Goal: Task Accomplishment & Management: Use online tool/utility

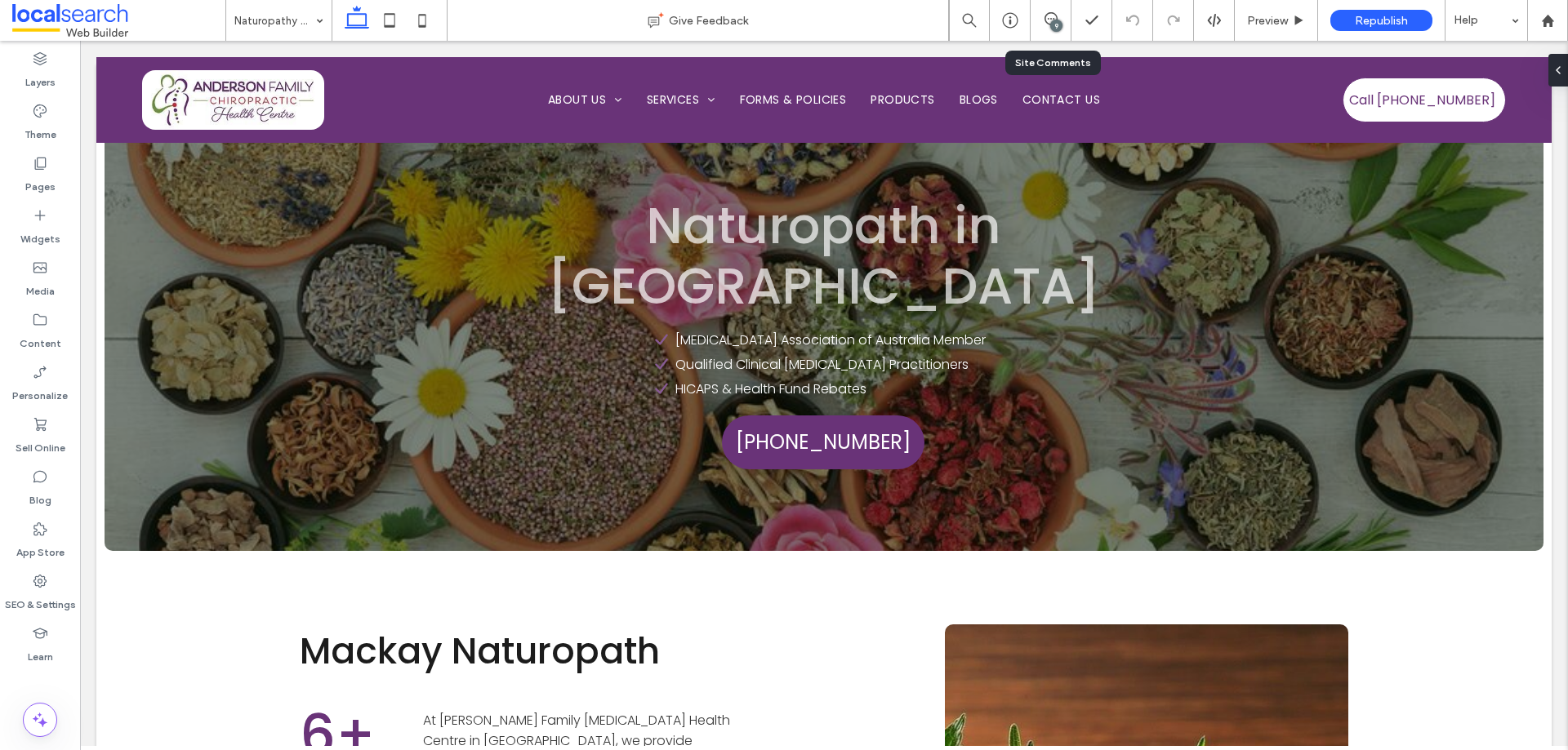
click at [1046, 10] on div "9" at bounding box center [1051, 20] width 41 height 41
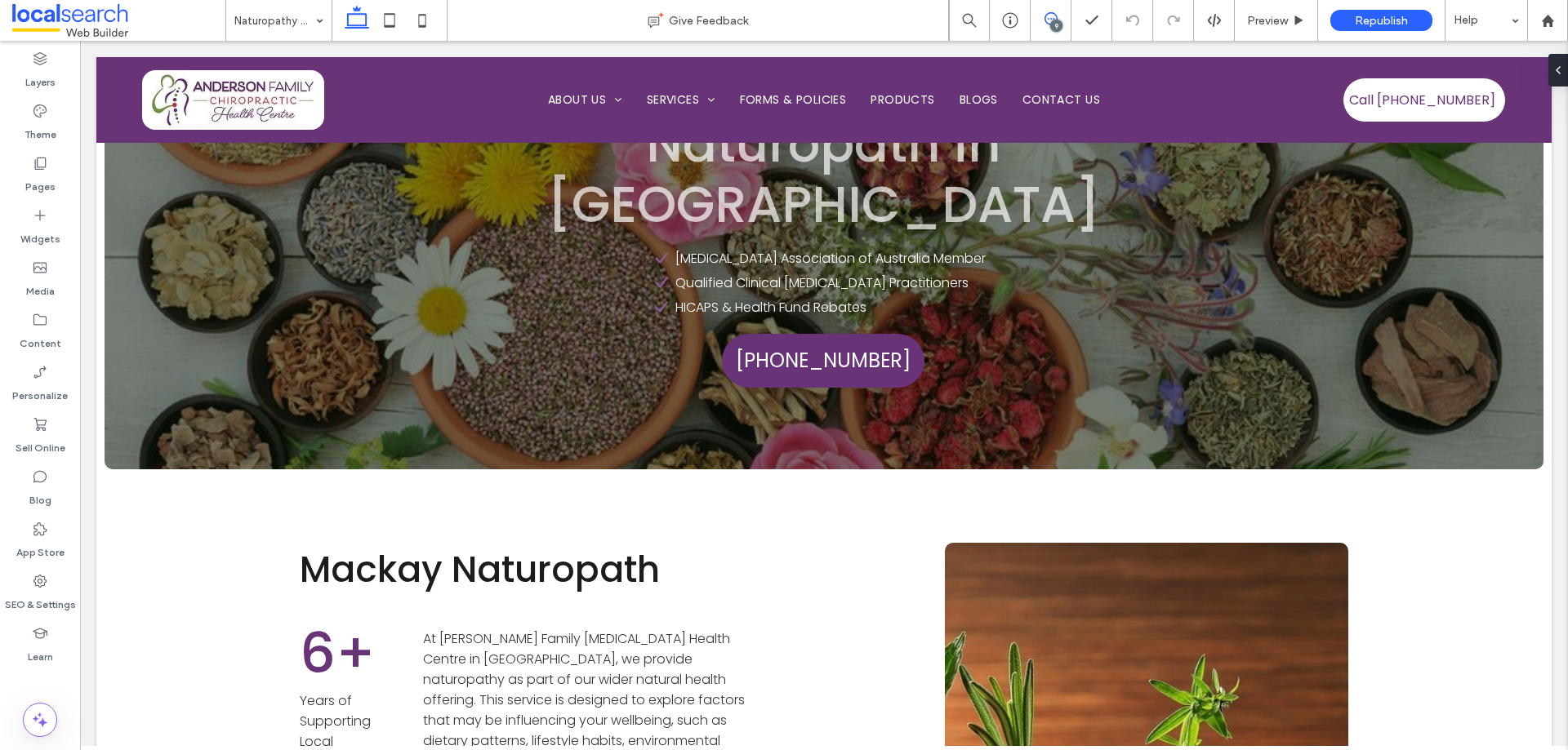
click at [1046, 16] on use at bounding box center [1051, 19] width 13 height 13
click at [292, 20] on input at bounding box center [275, 20] width 81 height 41
click at [1054, 28] on div "9" at bounding box center [1056, 25] width 12 height 12
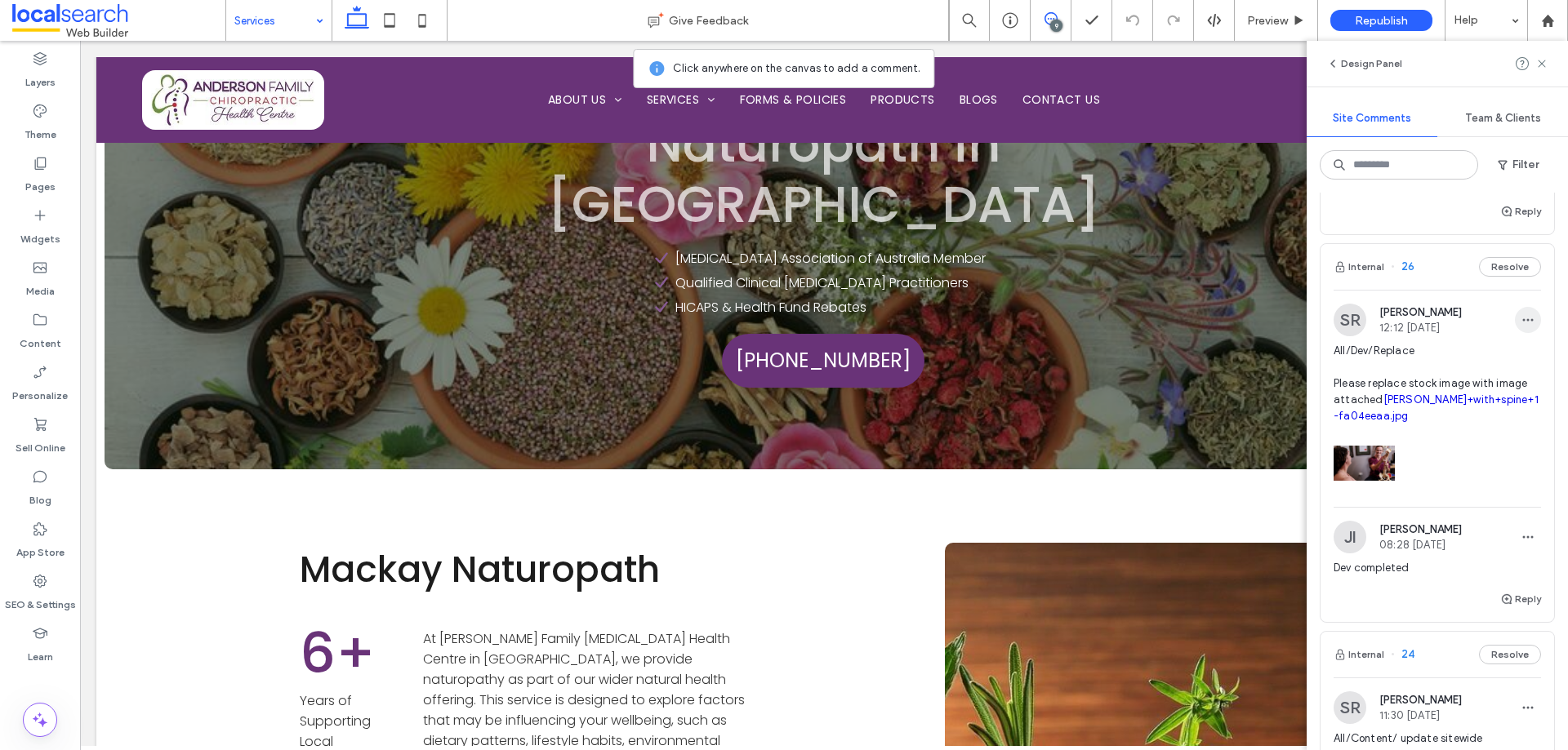
scroll to position [1551, 0]
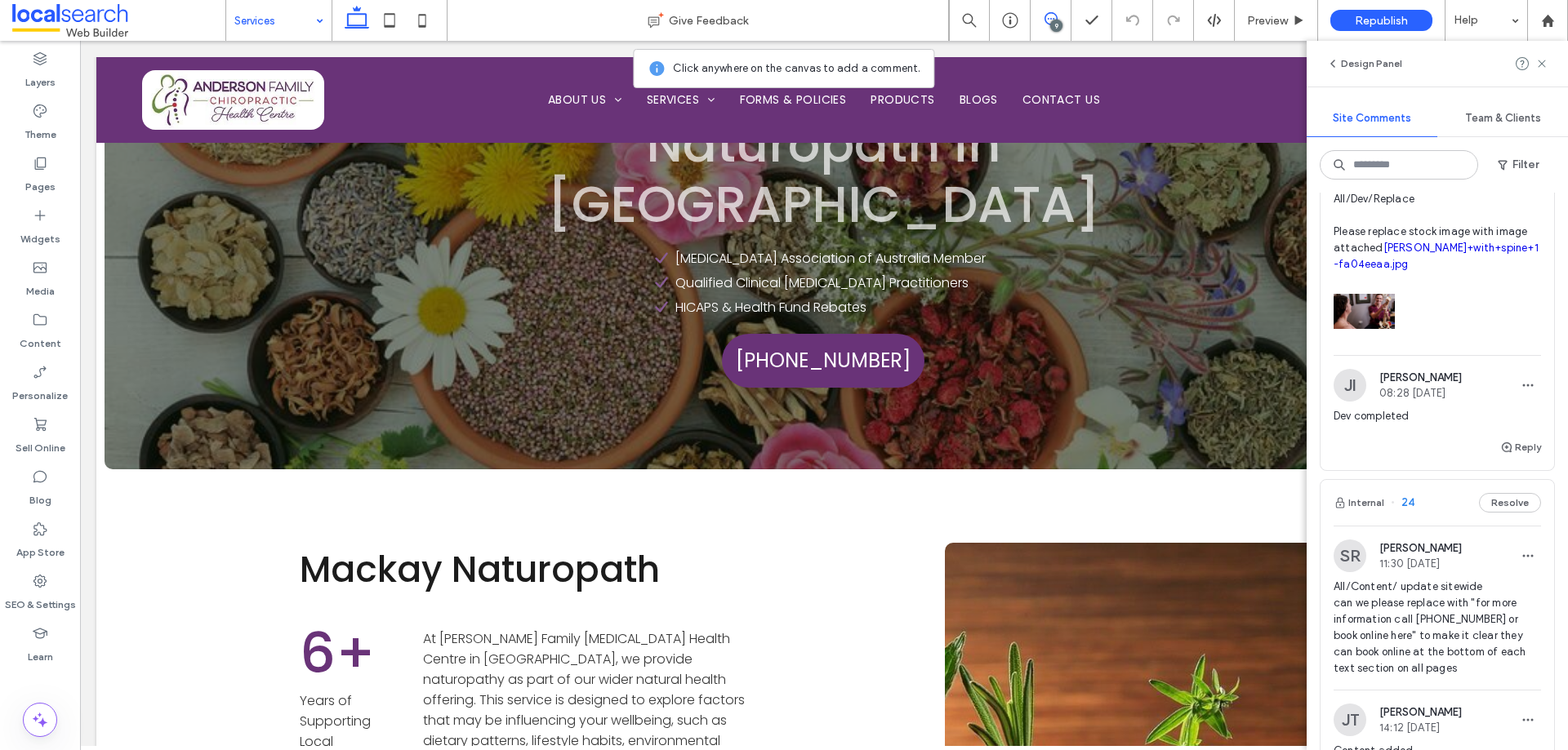
click at [1482, 342] on div at bounding box center [1437, 307] width 208 height 69
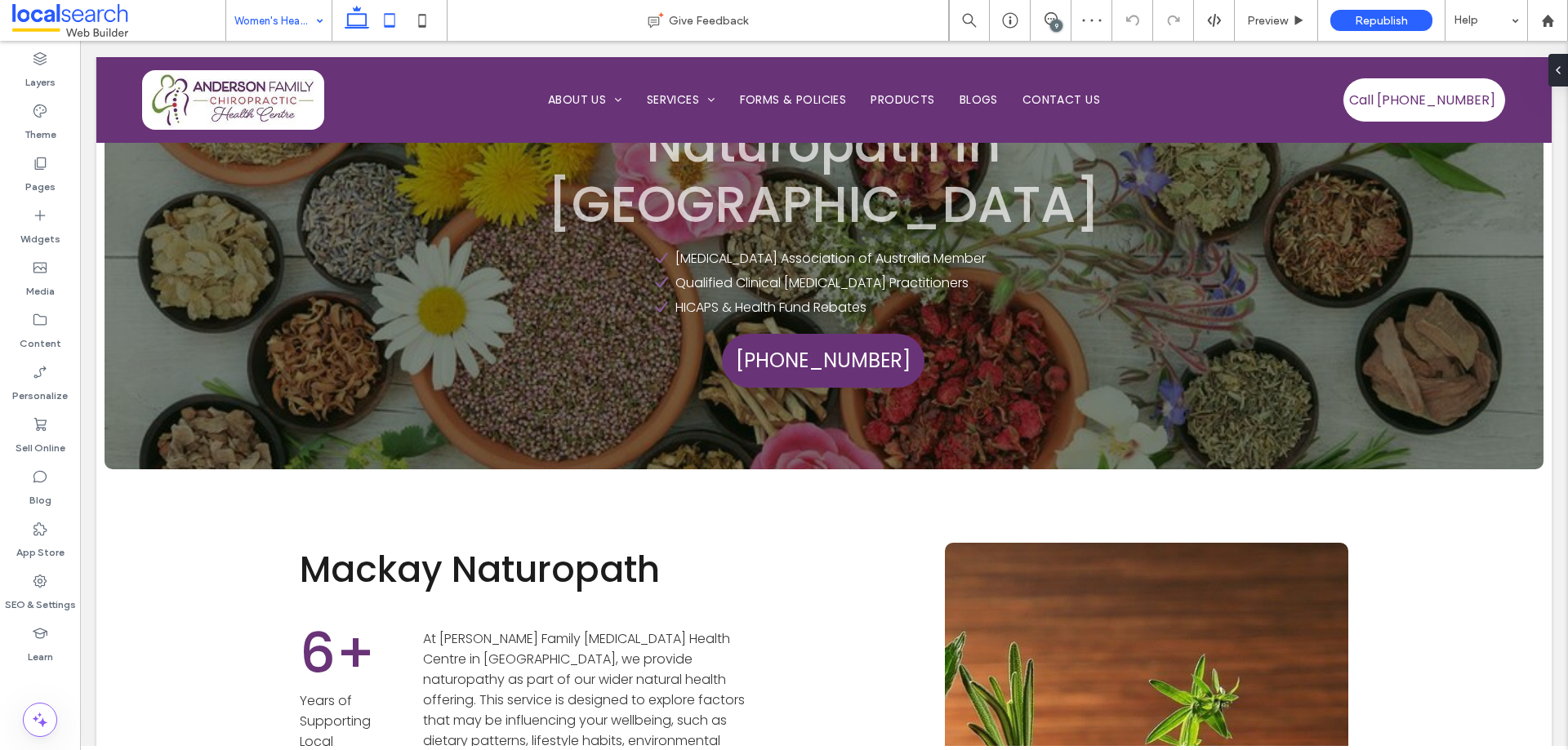
click at [390, 21] on icon at bounding box center [390, 20] width 33 height 33
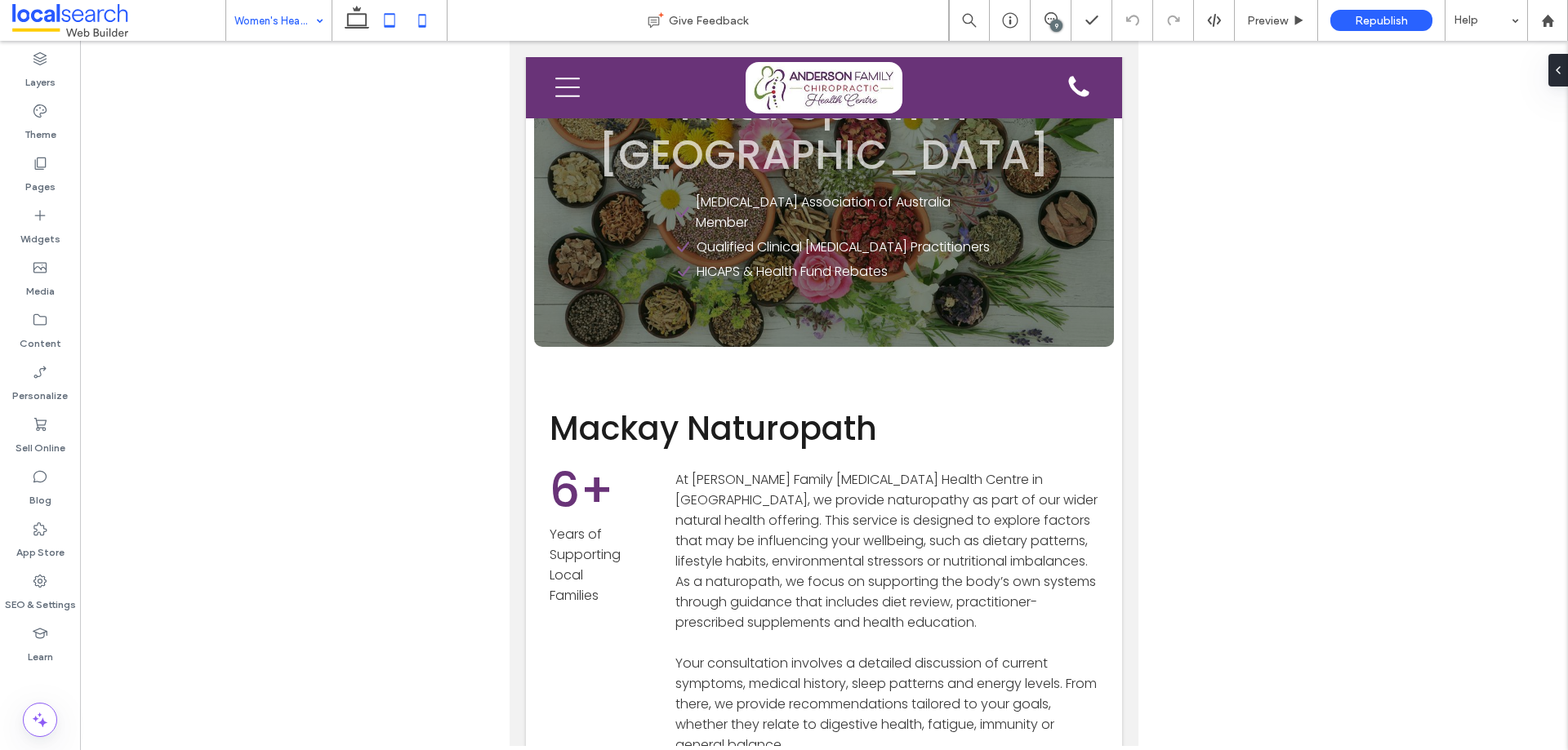
click at [423, 20] on icon at bounding box center [422, 20] width 33 height 33
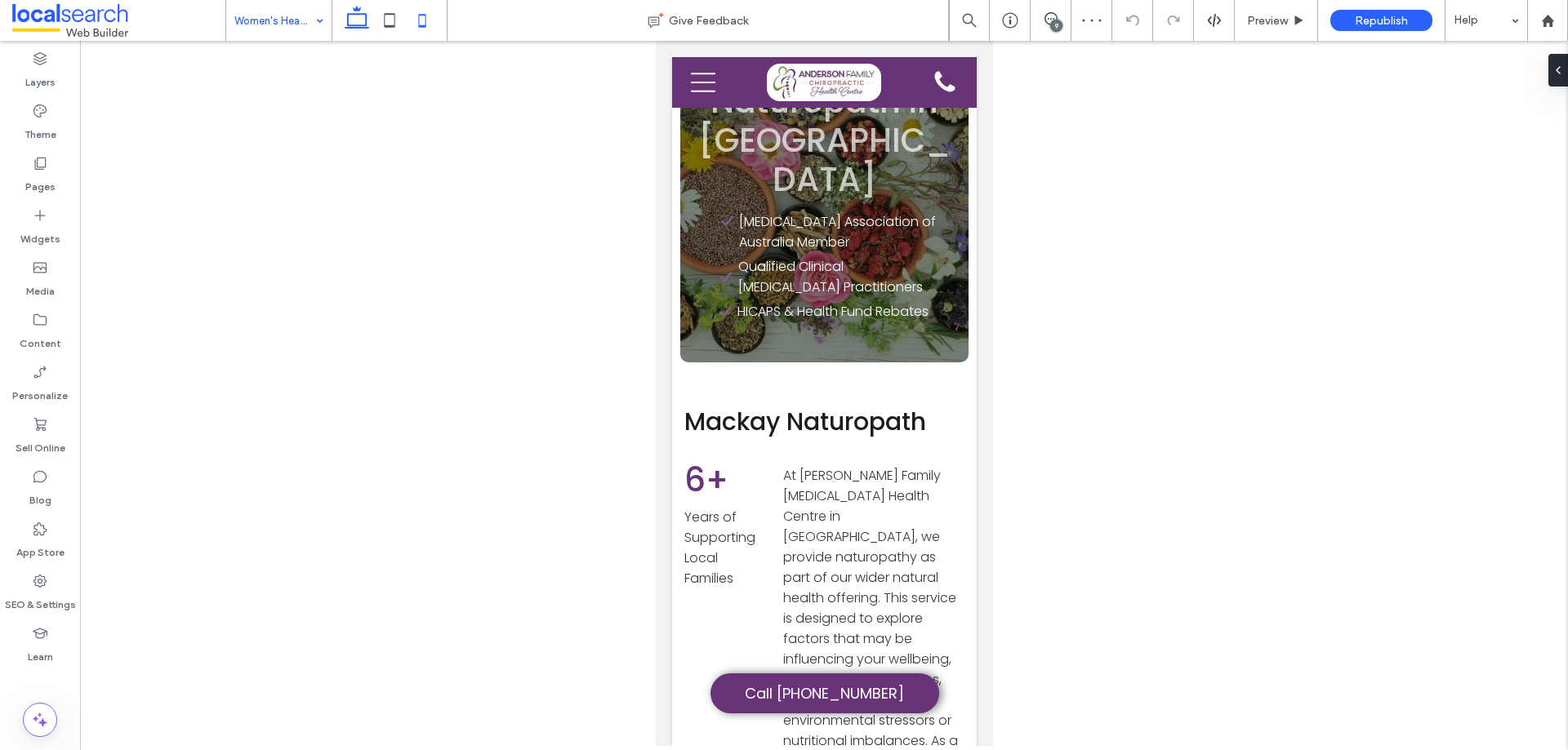
click at [357, 21] on icon at bounding box center [357, 20] width 33 height 33
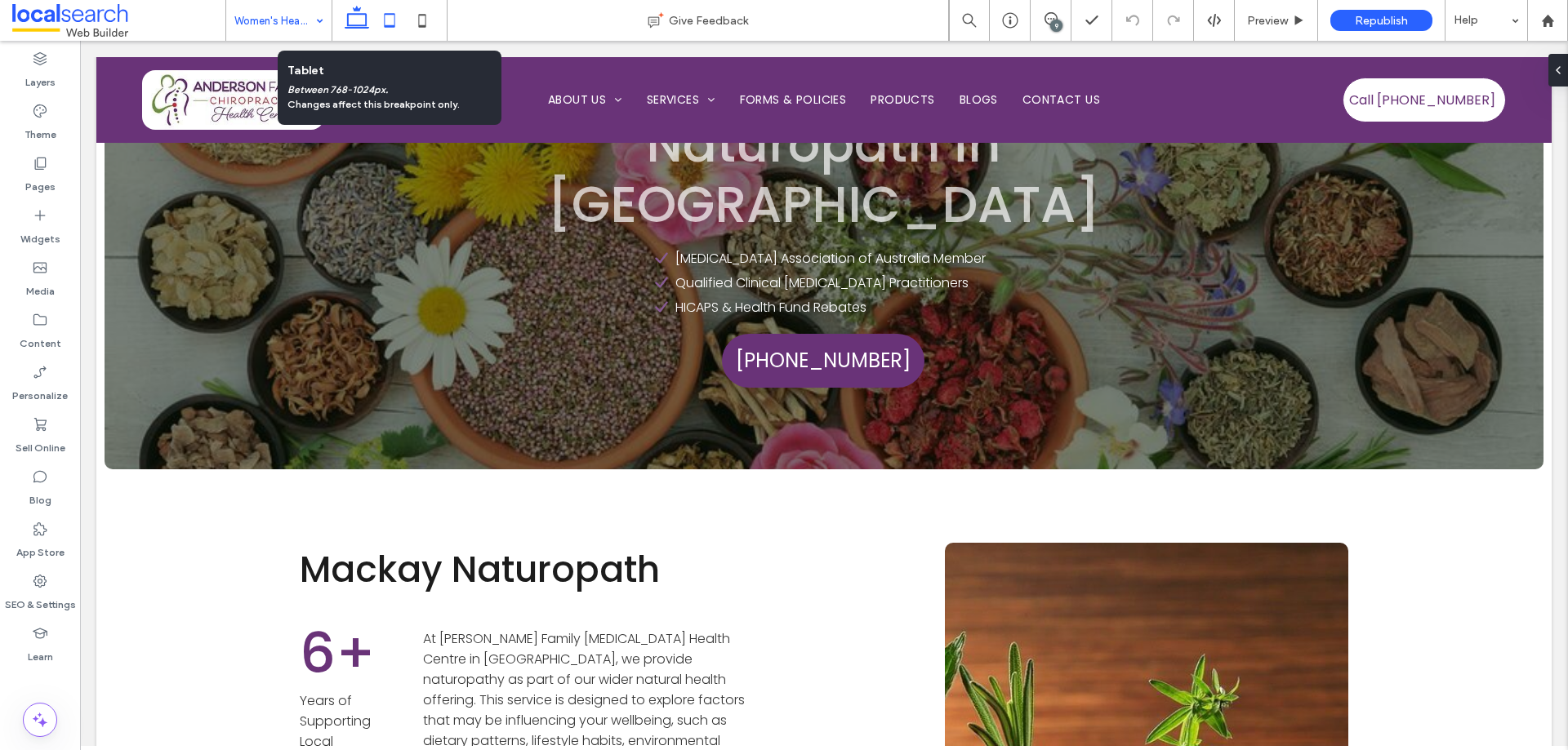
click at [385, 11] on icon at bounding box center [390, 20] width 33 height 33
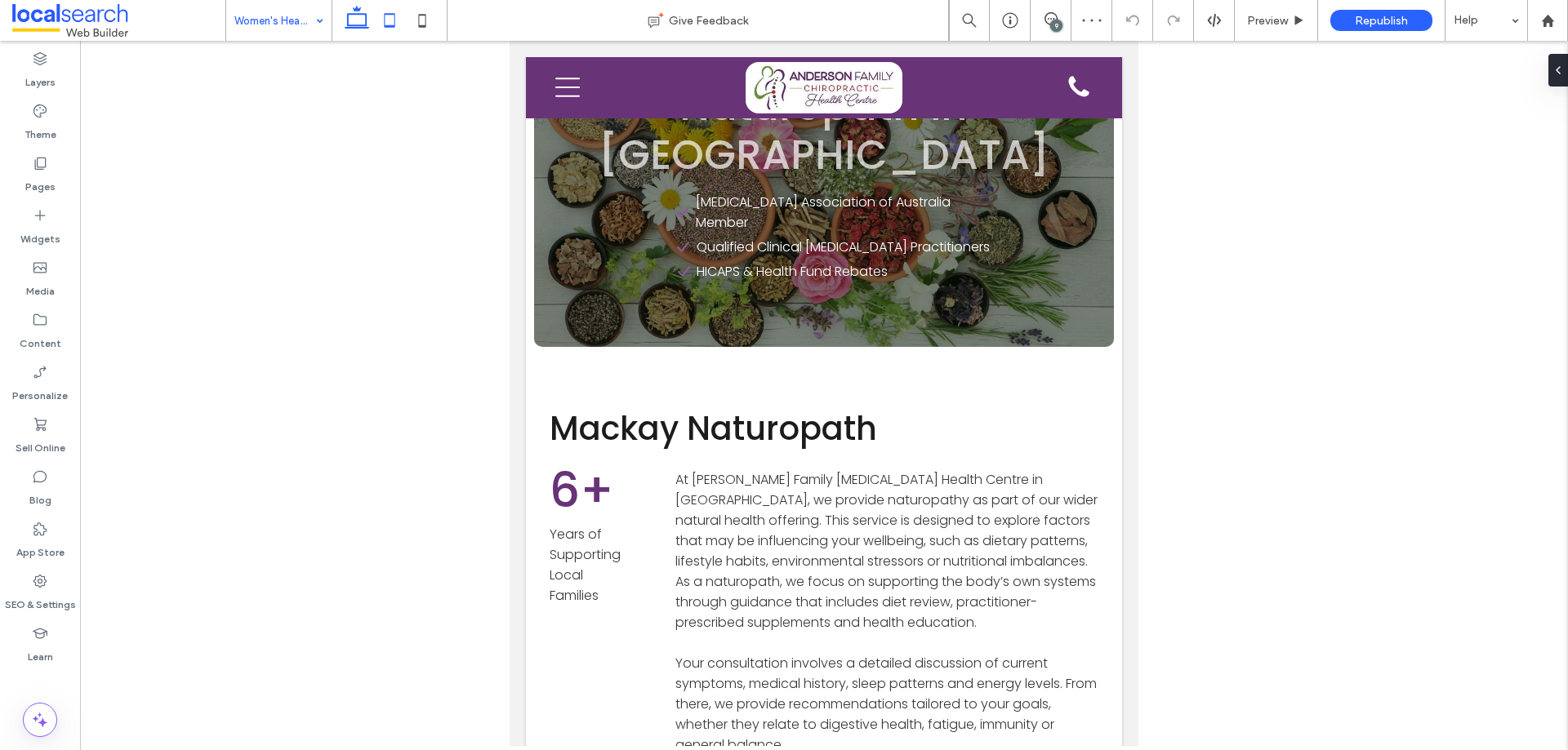
click at [355, 17] on icon at bounding box center [357, 20] width 33 height 33
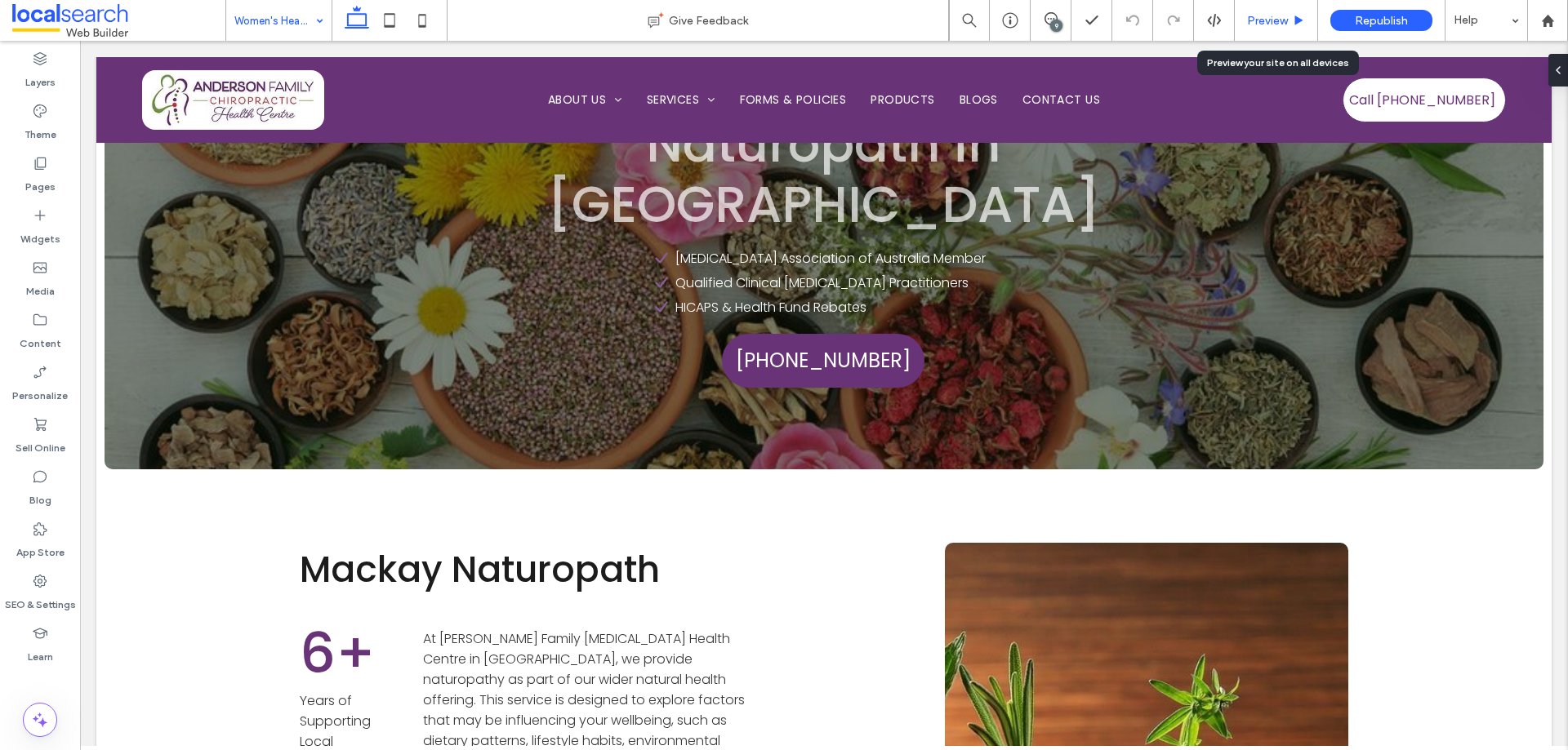
click at [1271, 19] on span "Preview" at bounding box center [1267, 20] width 41 height 14
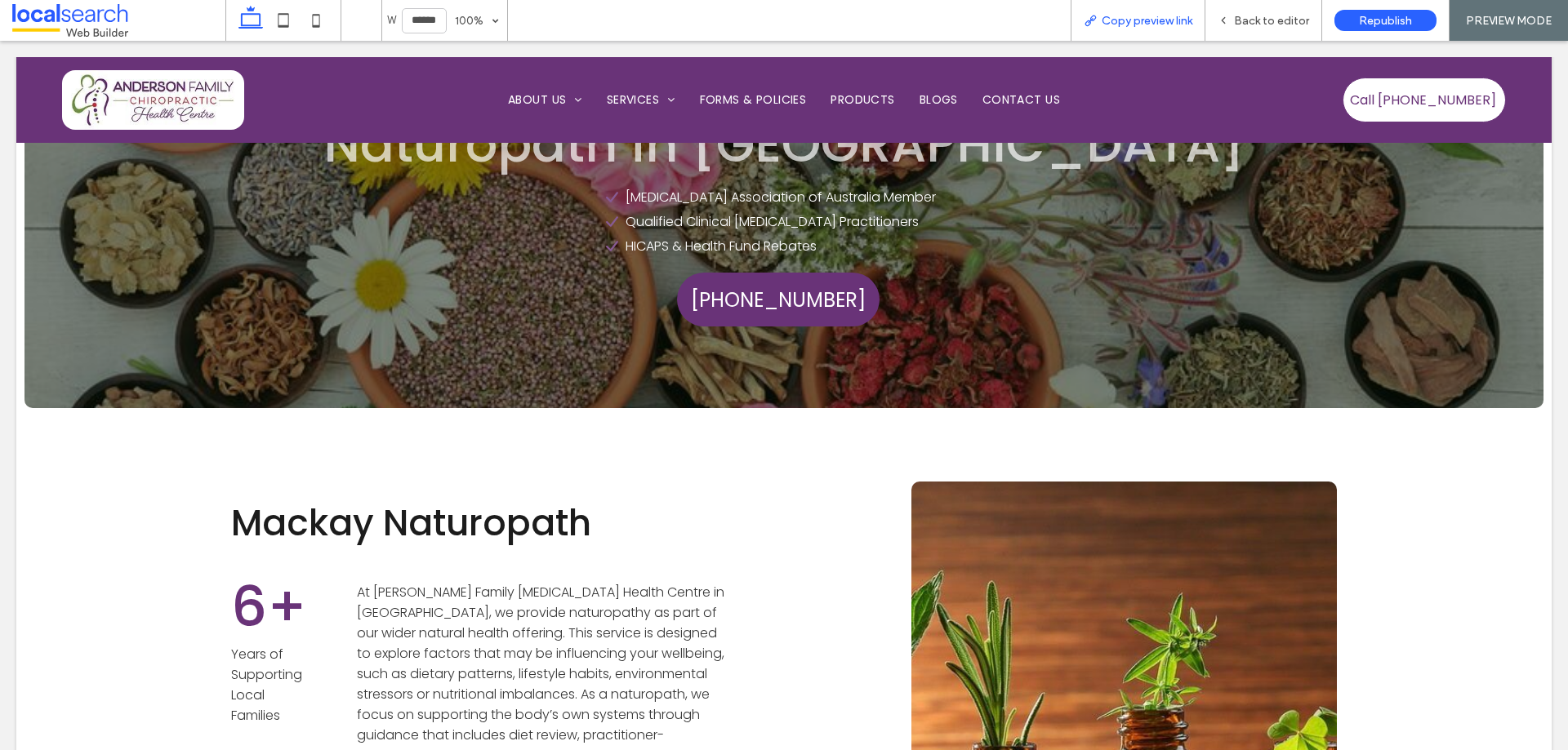
click at [1141, 20] on span "Copy preview link" at bounding box center [1146, 20] width 91 height 14
click at [1256, 12] on div "Back to editor" at bounding box center [1263, 20] width 117 height 41
click at [1244, 11] on div "Back to editor" at bounding box center [1263, 20] width 117 height 41
click at [1266, 23] on span "Back to editor" at bounding box center [1271, 20] width 75 height 14
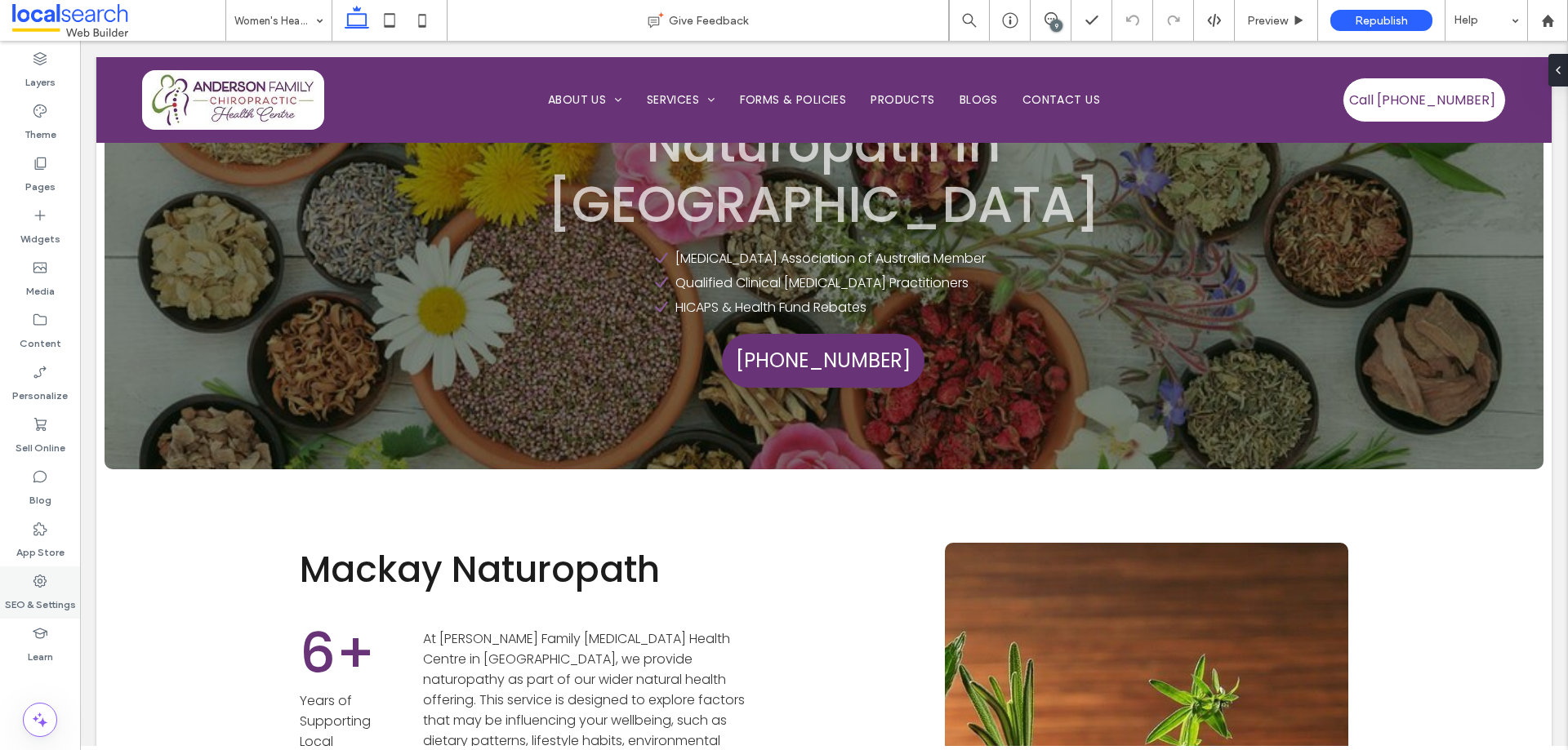
click at [40, 582] on icon at bounding box center [40, 582] width 16 height 16
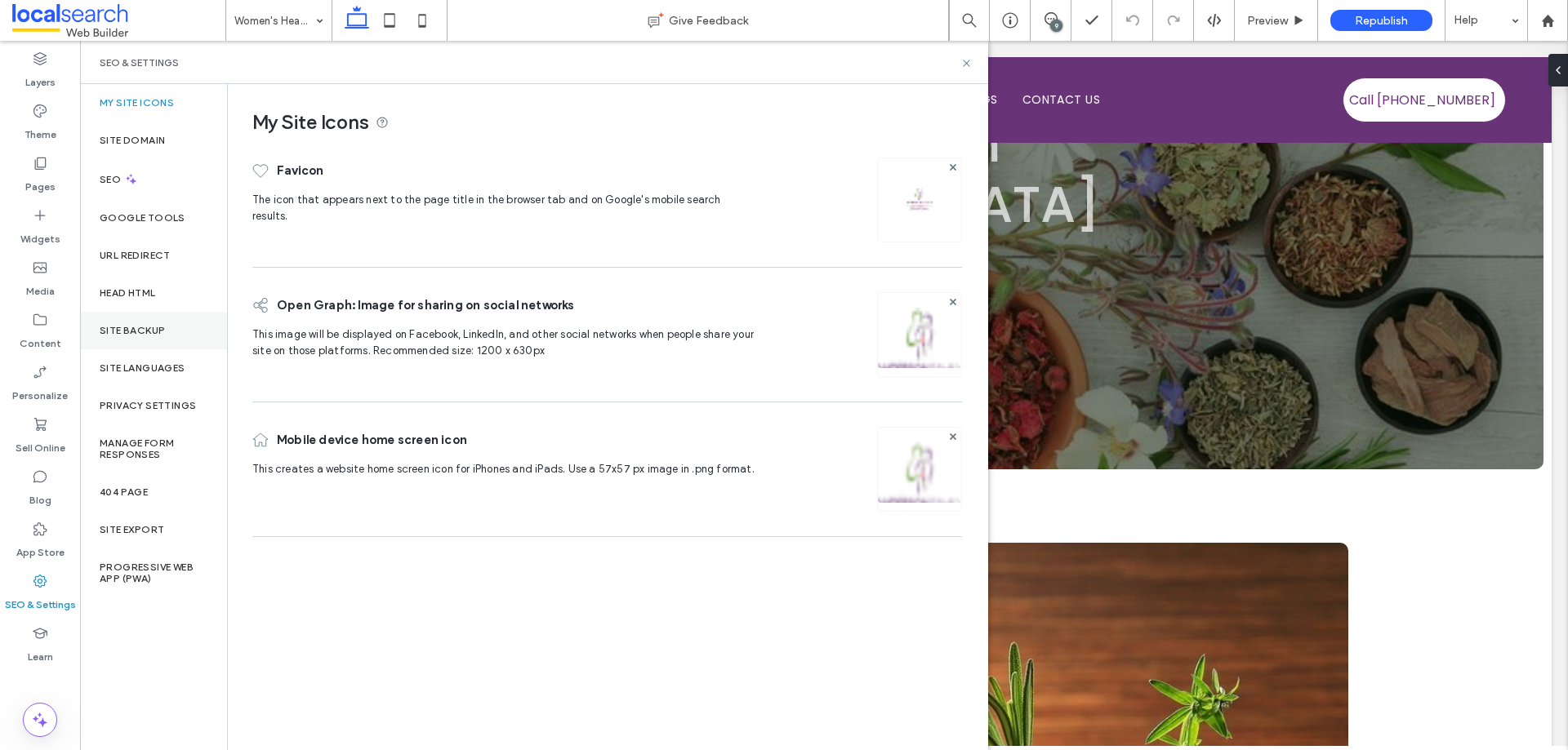
click at [132, 321] on div "Site Backup" at bounding box center [154, 331] width 147 height 38
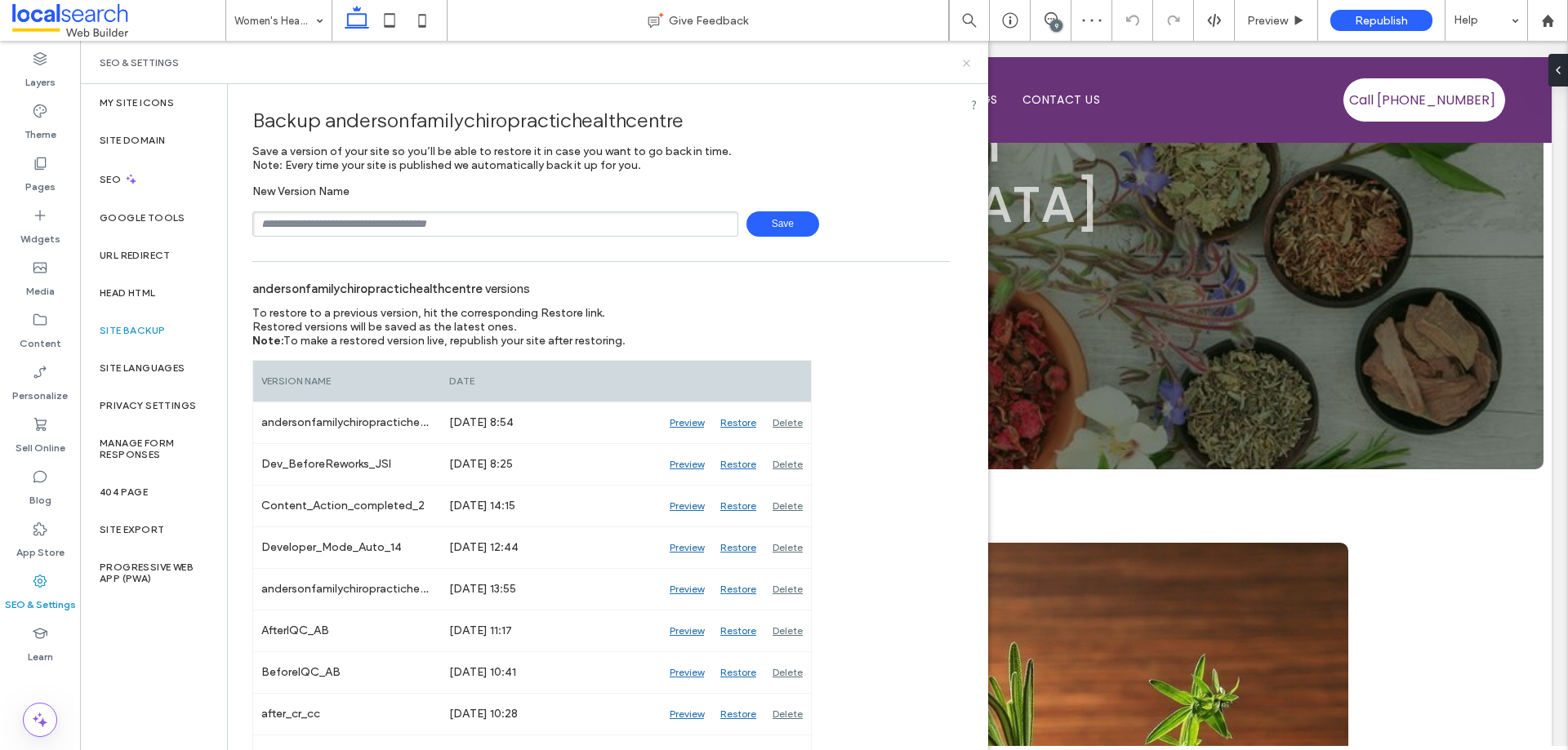
click at [963, 64] on icon at bounding box center [966, 63] width 12 height 12
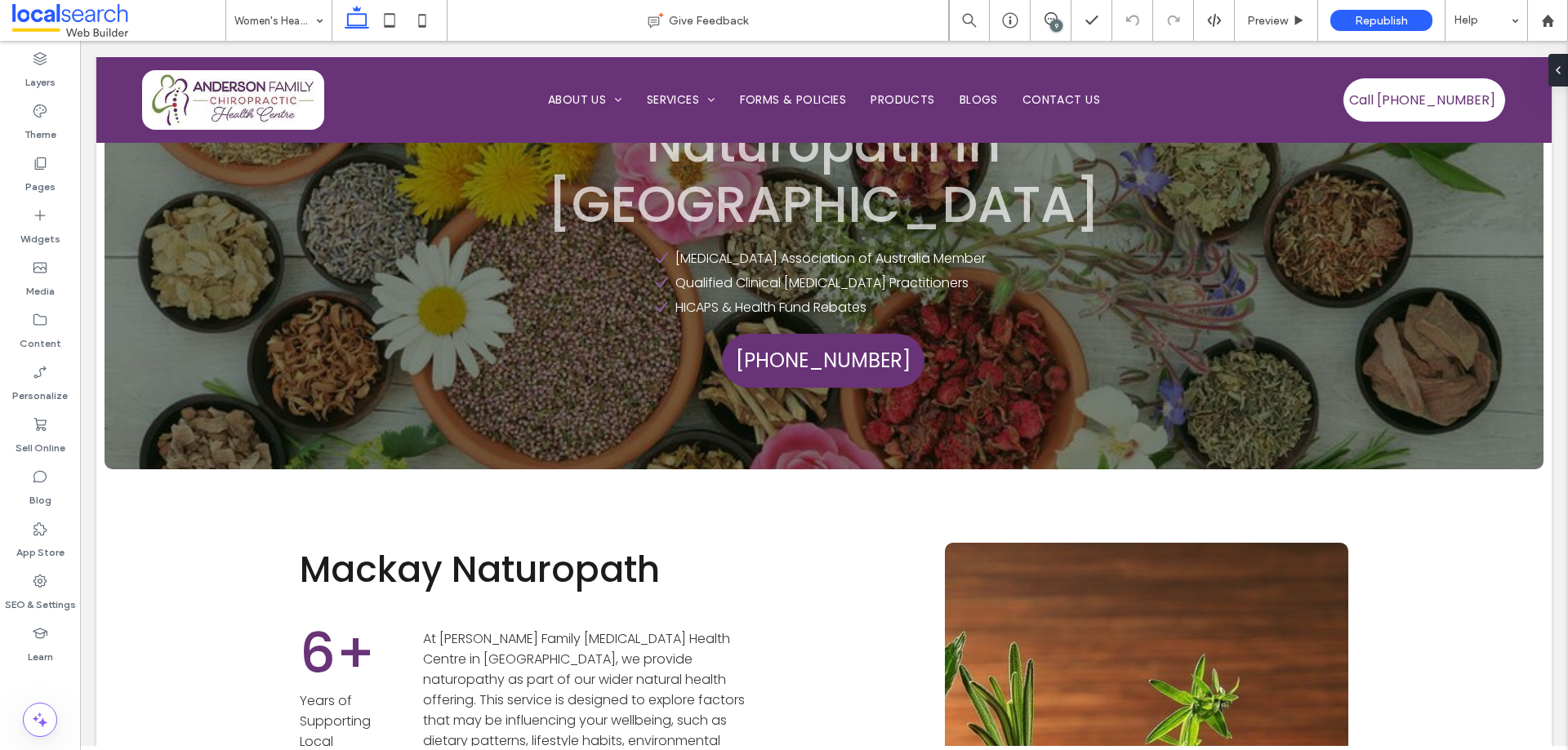
click at [1053, 23] on div "9" at bounding box center [1056, 25] width 12 height 12
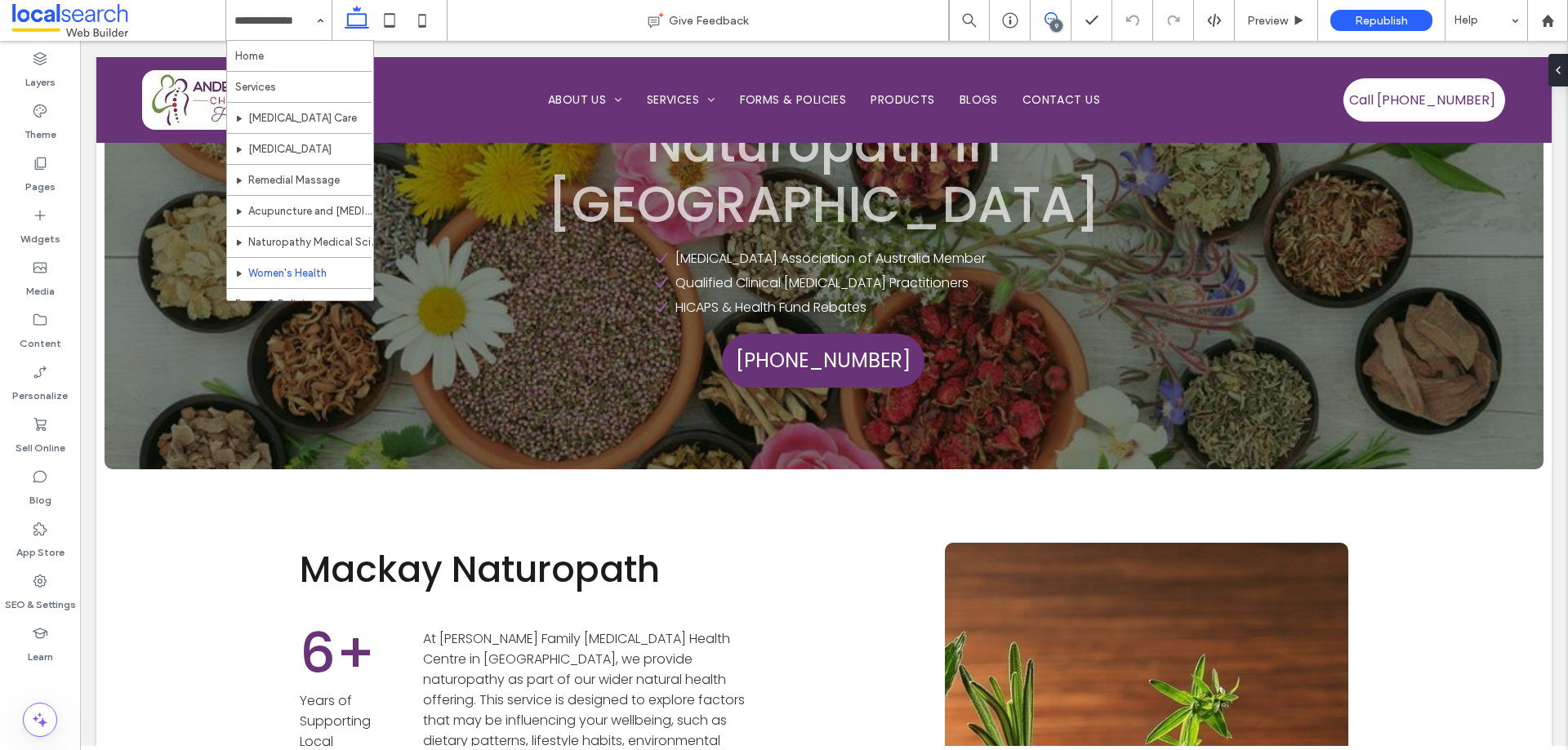
click at [1039, 16] on span at bounding box center [1050, 19] width 40 height 13
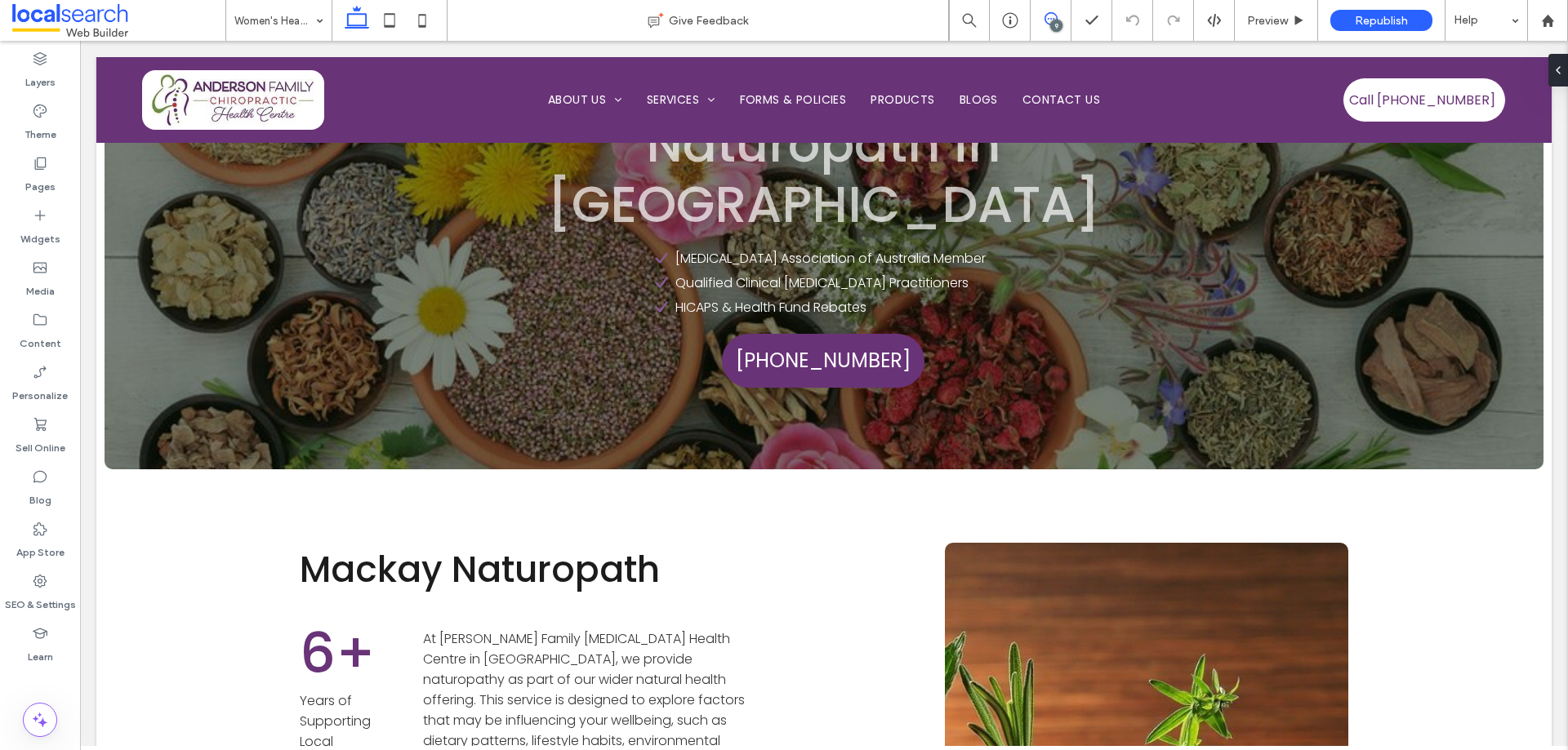
click at [1048, 19] on use at bounding box center [1051, 19] width 13 height 13
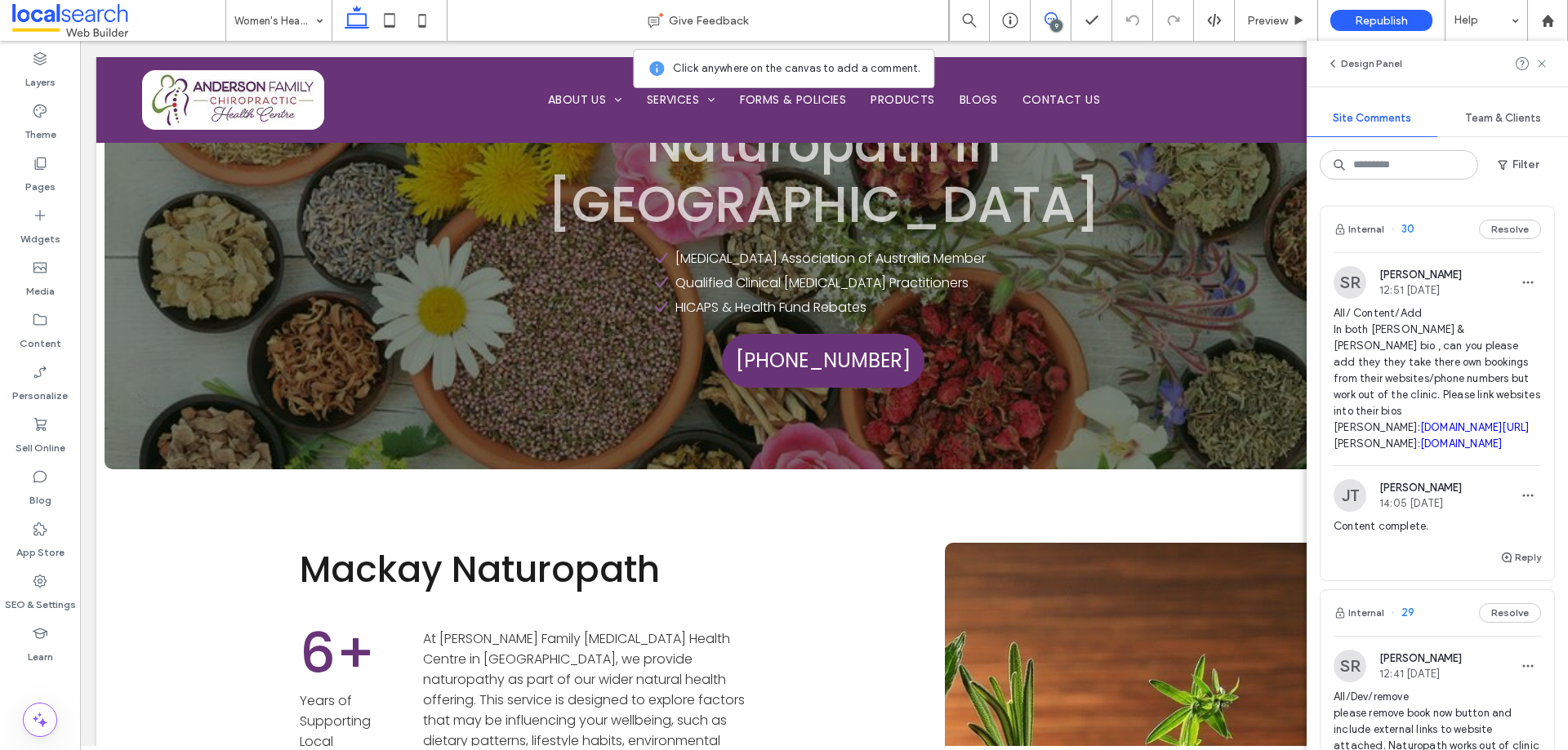
click at [1512, 336] on span "All/ Content/Add In both [PERSON_NAME] & [PERSON_NAME] bio , can you please add…" at bounding box center [1437, 379] width 208 height 147
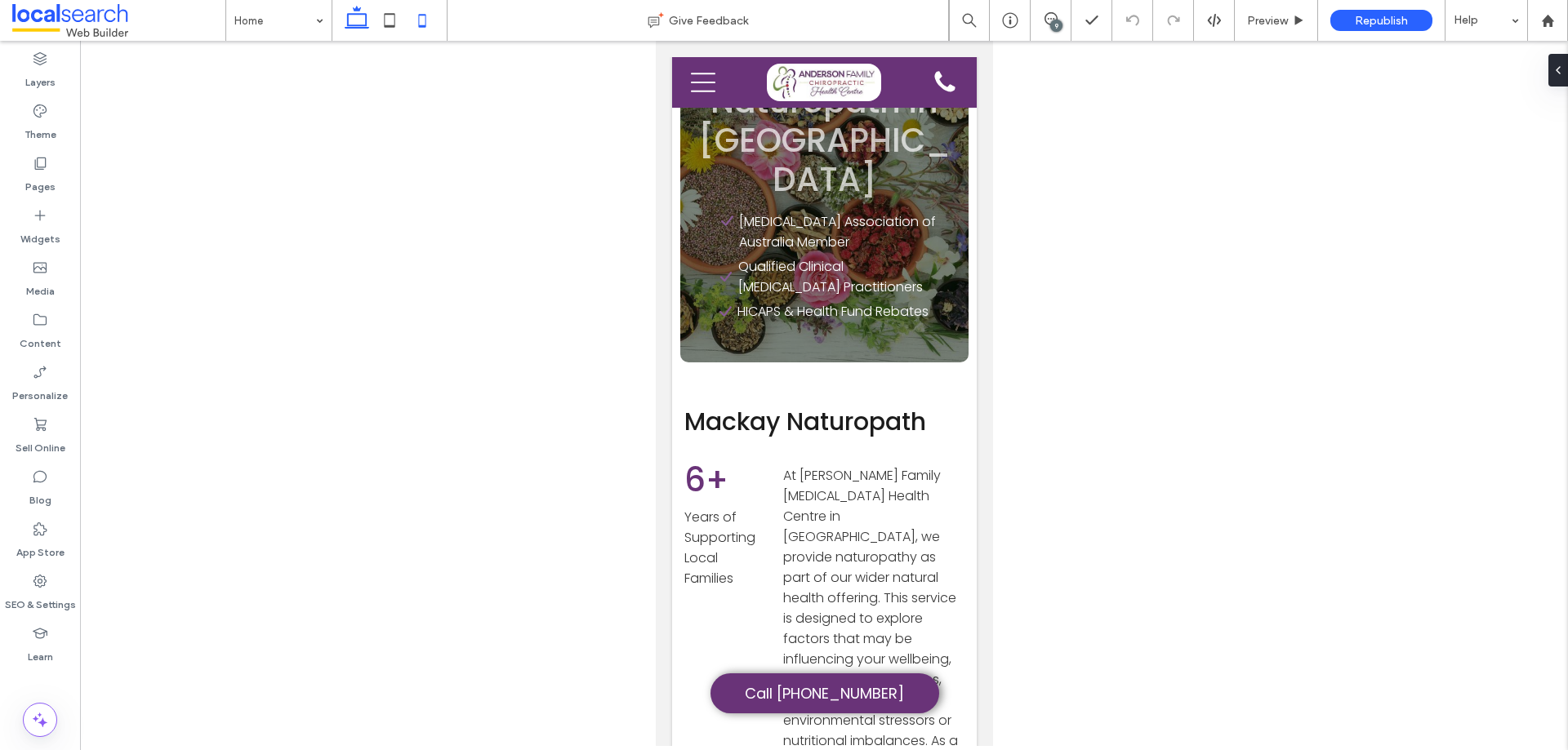
click at [356, 13] on icon at bounding box center [357, 20] width 33 height 33
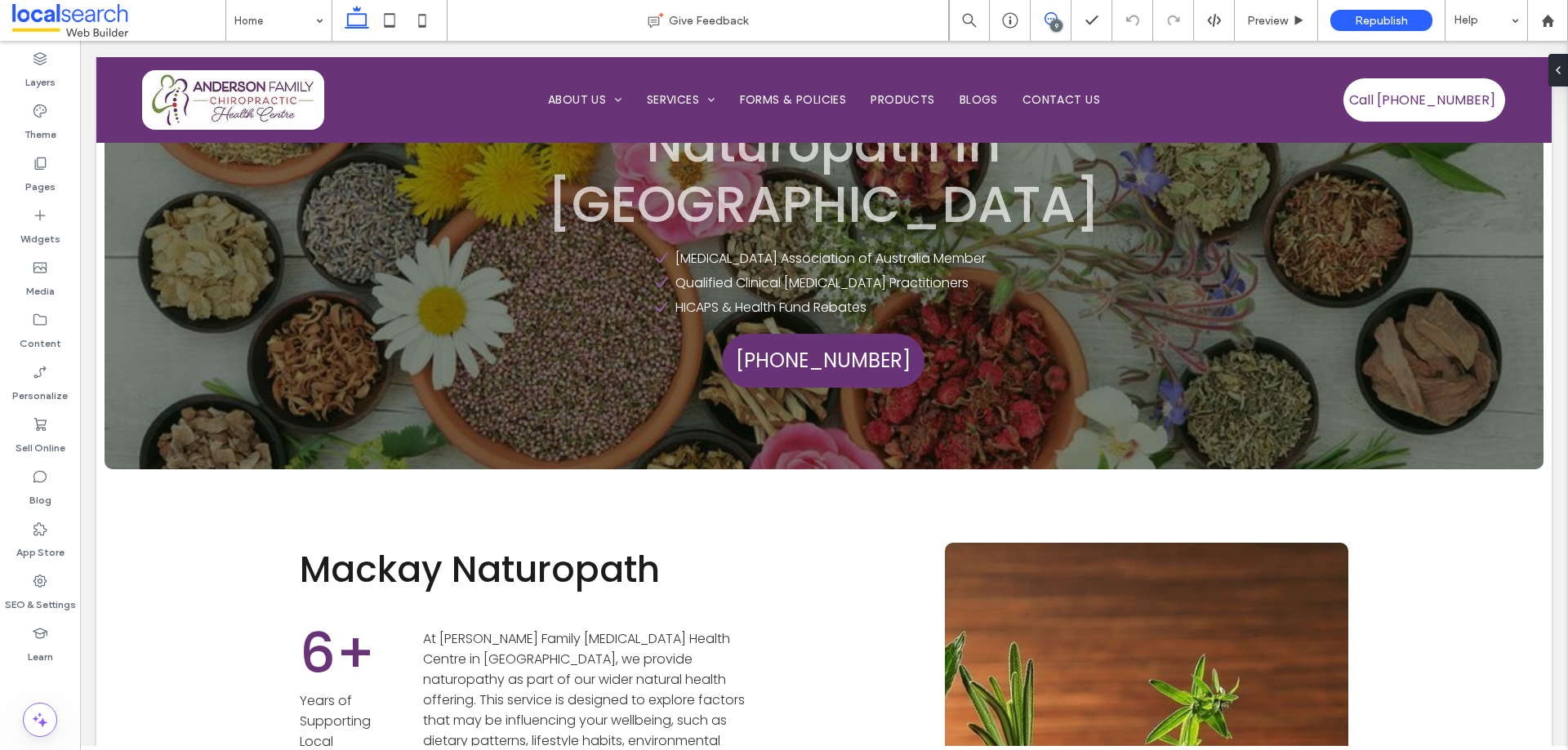
click at [1051, 14] on icon at bounding box center [1051, 19] width 13 height 13
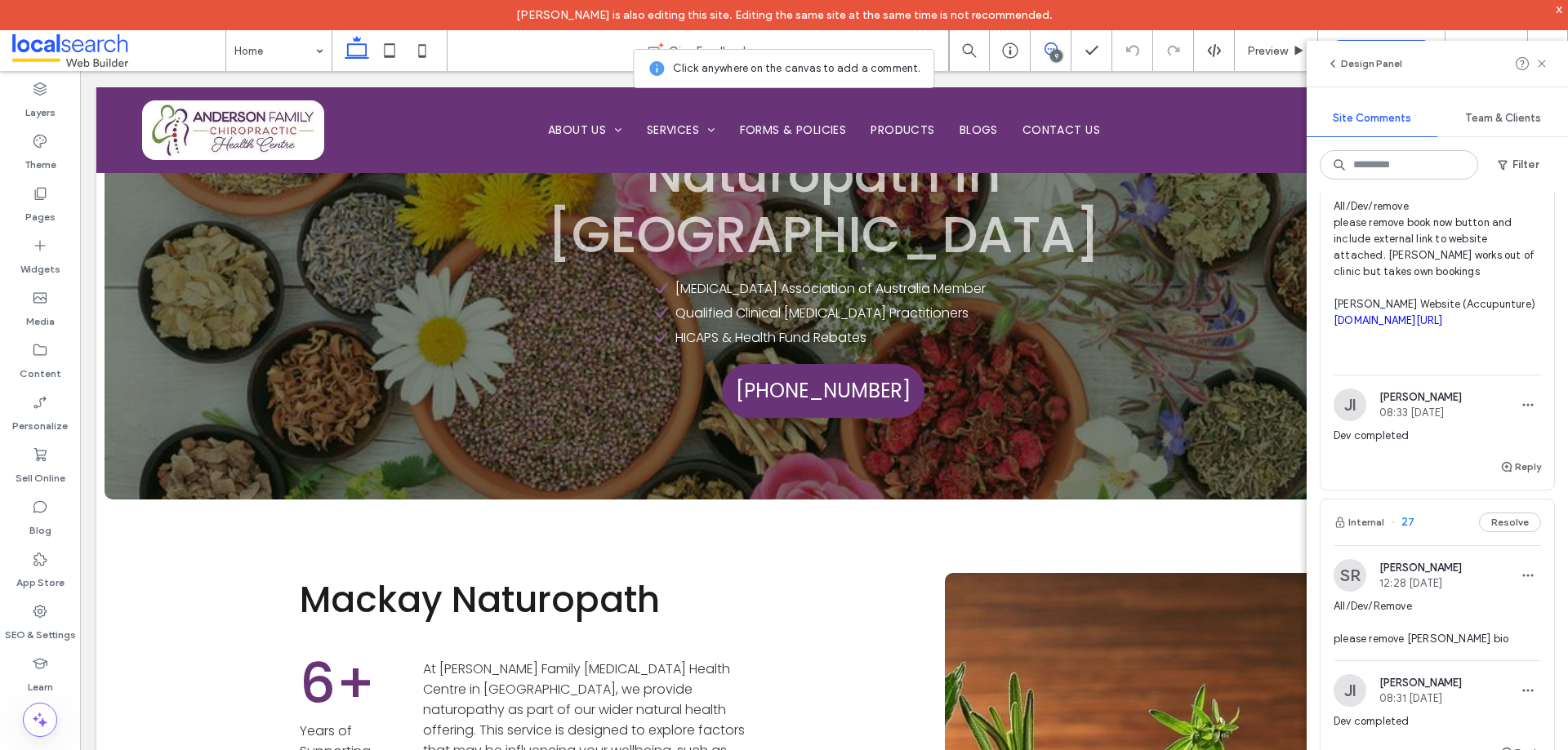
scroll to position [898, 0]
